Goal: Transaction & Acquisition: Purchase product/service

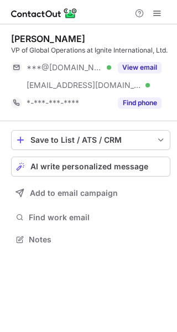
scroll to position [232, 177]
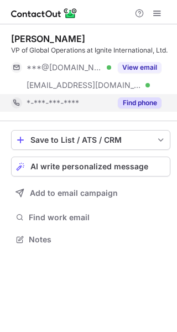
click at [132, 104] on button "Find phone" at bounding box center [140, 102] width 44 height 11
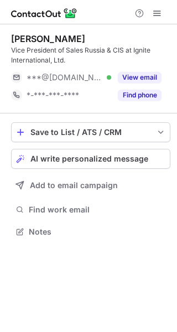
scroll to position [224, 177]
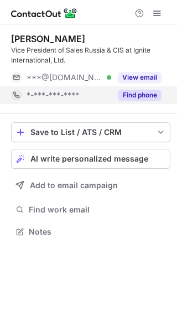
click at [133, 92] on button "Find phone" at bounding box center [140, 95] width 44 height 11
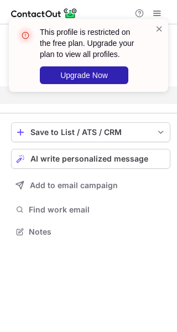
scroll to position [207, 177]
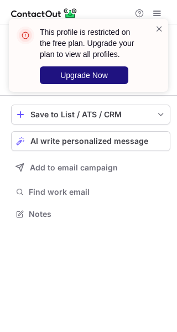
click at [110, 74] on button "Upgrade Now" at bounding box center [84, 75] width 89 height 18
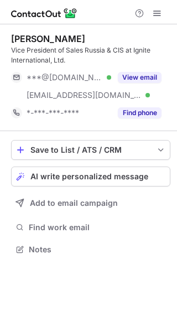
scroll to position [242, 177]
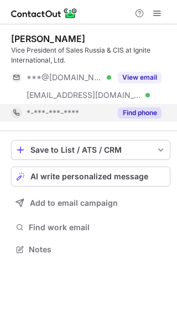
click at [137, 111] on button "Find phone" at bounding box center [140, 112] width 44 height 11
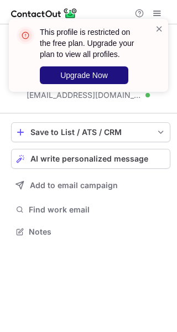
click at [95, 75] on span "Upgrade Now" at bounding box center [84, 75] width 48 height 9
